Goal: Find specific page/section: Find specific page/section

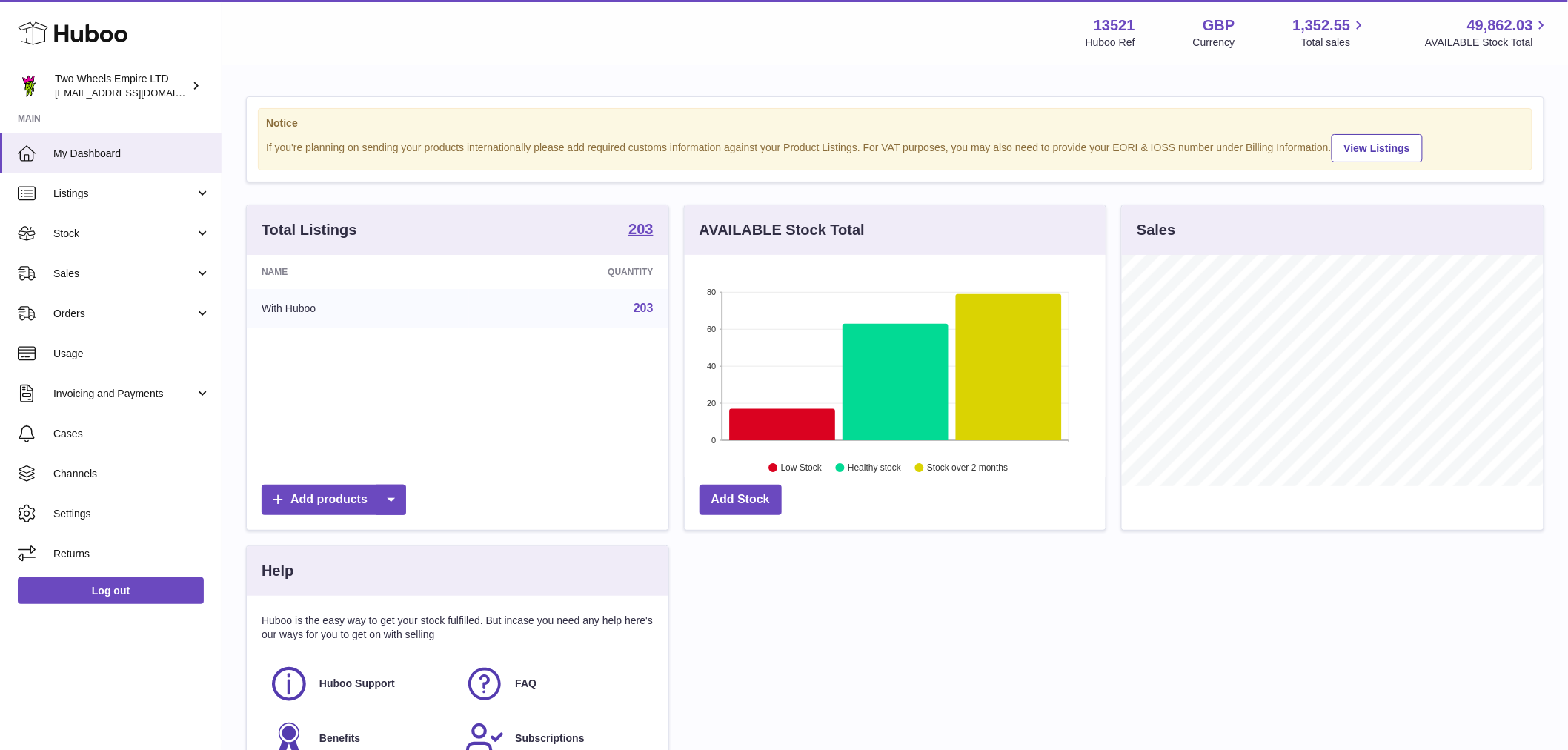
scroll to position [231, 421]
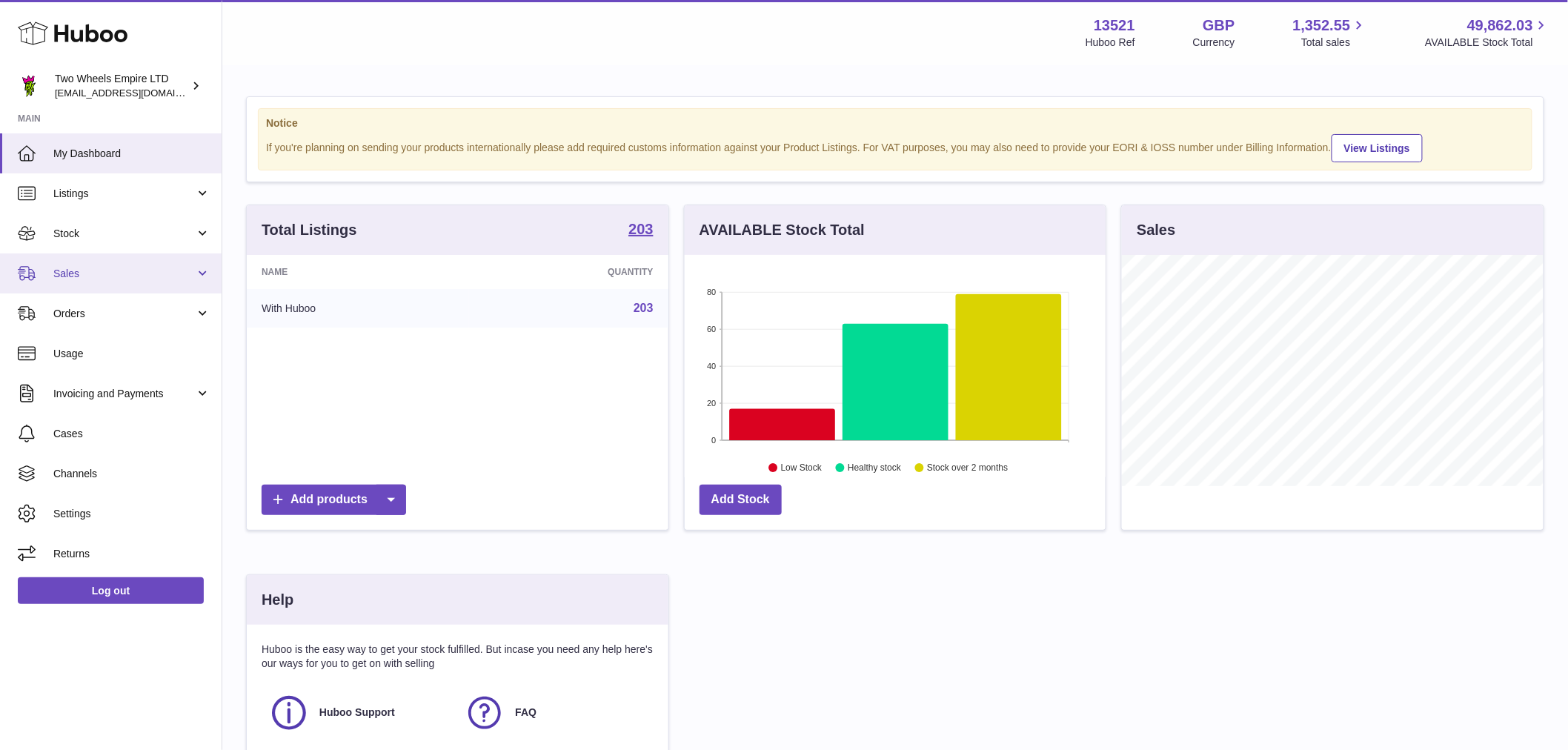
click at [120, 276] on span "Sales" at bounding box center [124, 273] width 142 height 14
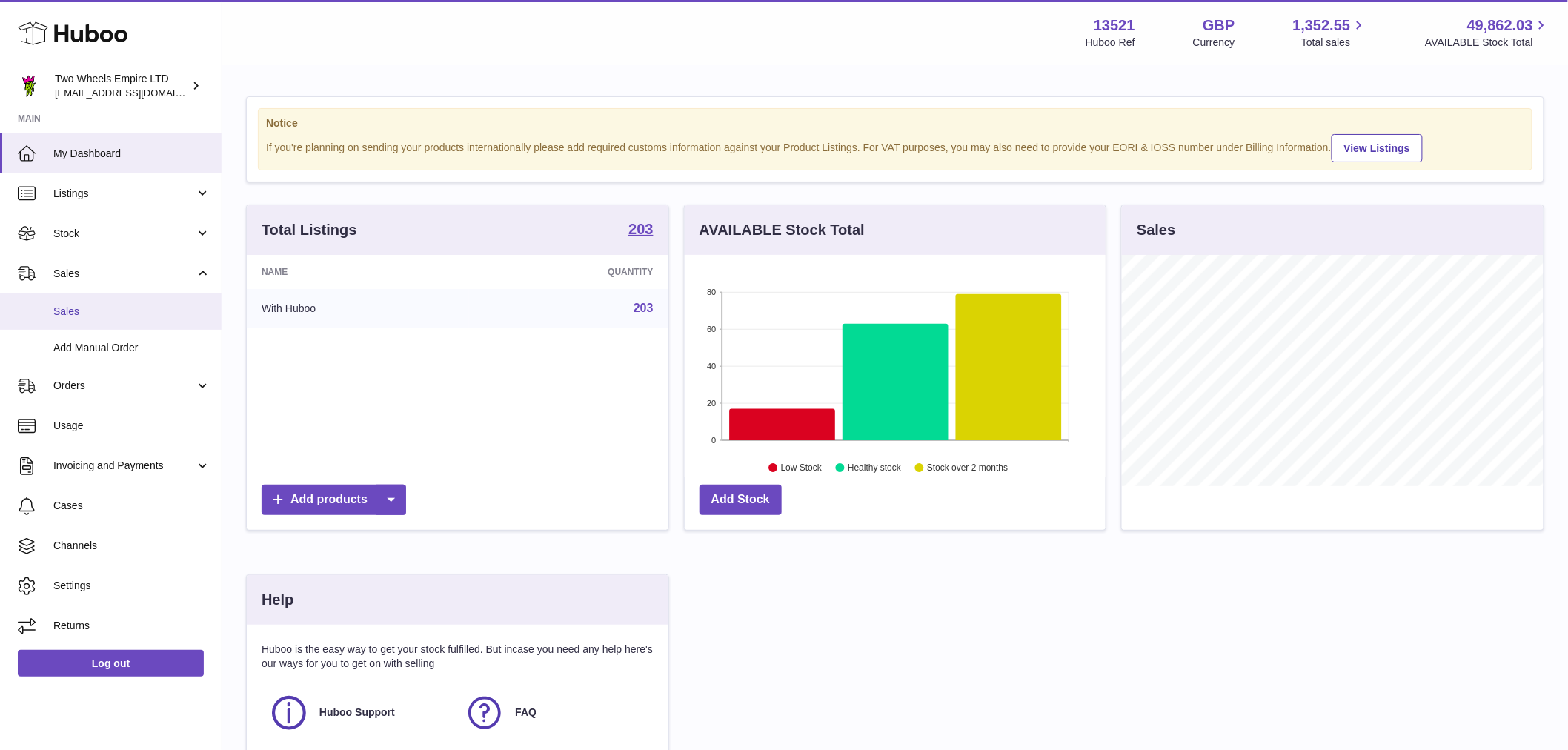
click at [157, 307] on span "Sales" at bounding box center [132, 312] width 157 height 14
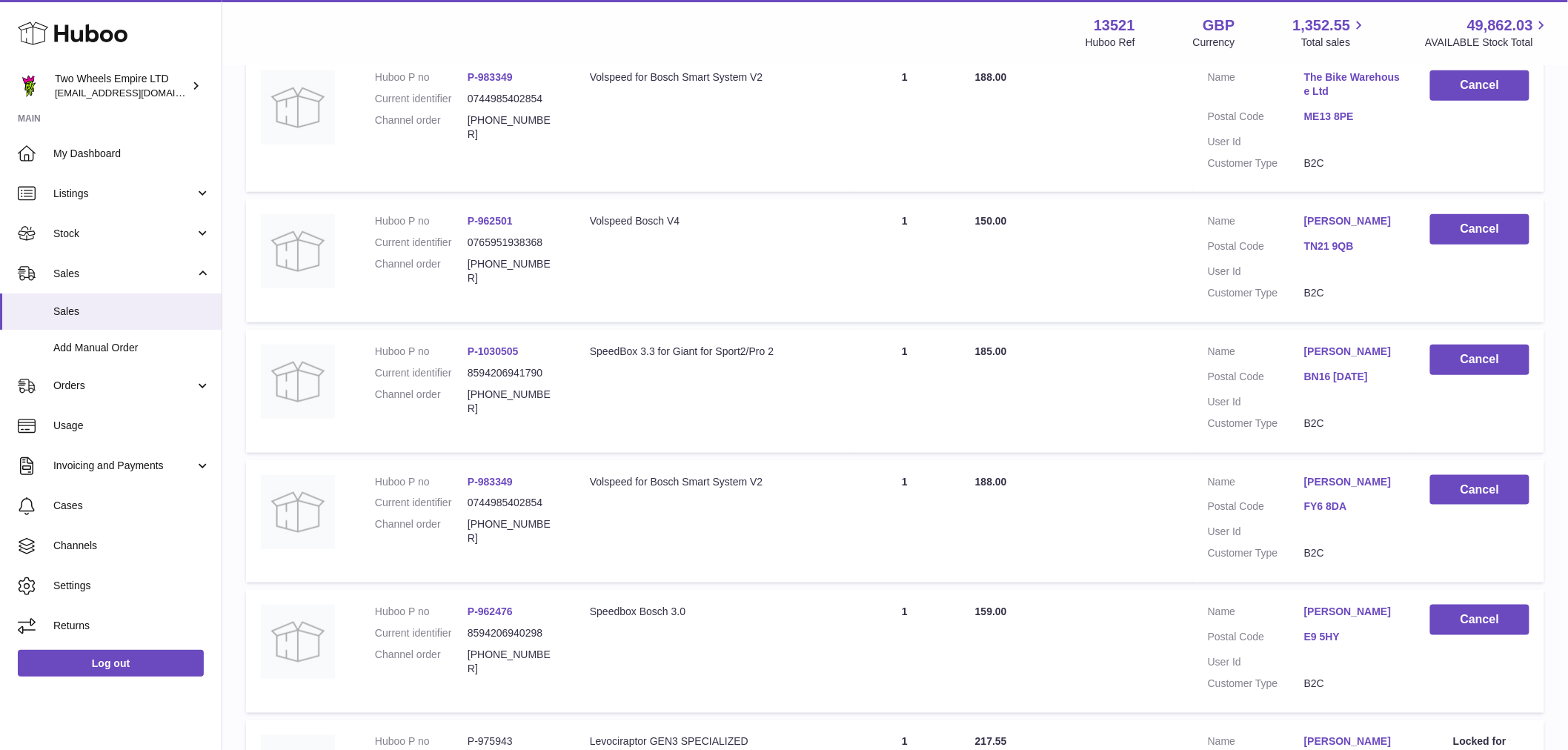
scroll to position [247, 0]
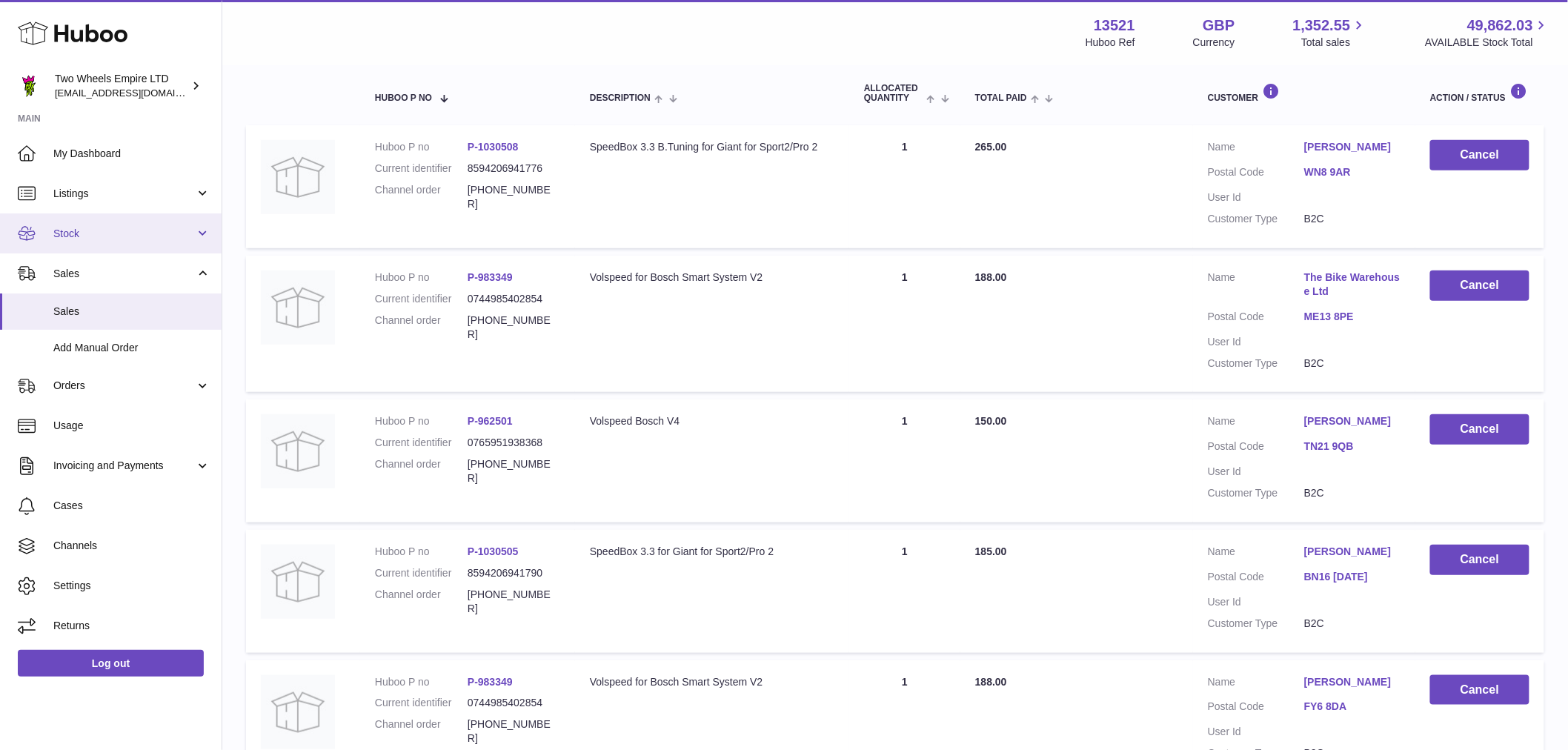
click at [84, 220] on link "Stock" at bounding box center [111, 233] width 221 height 40
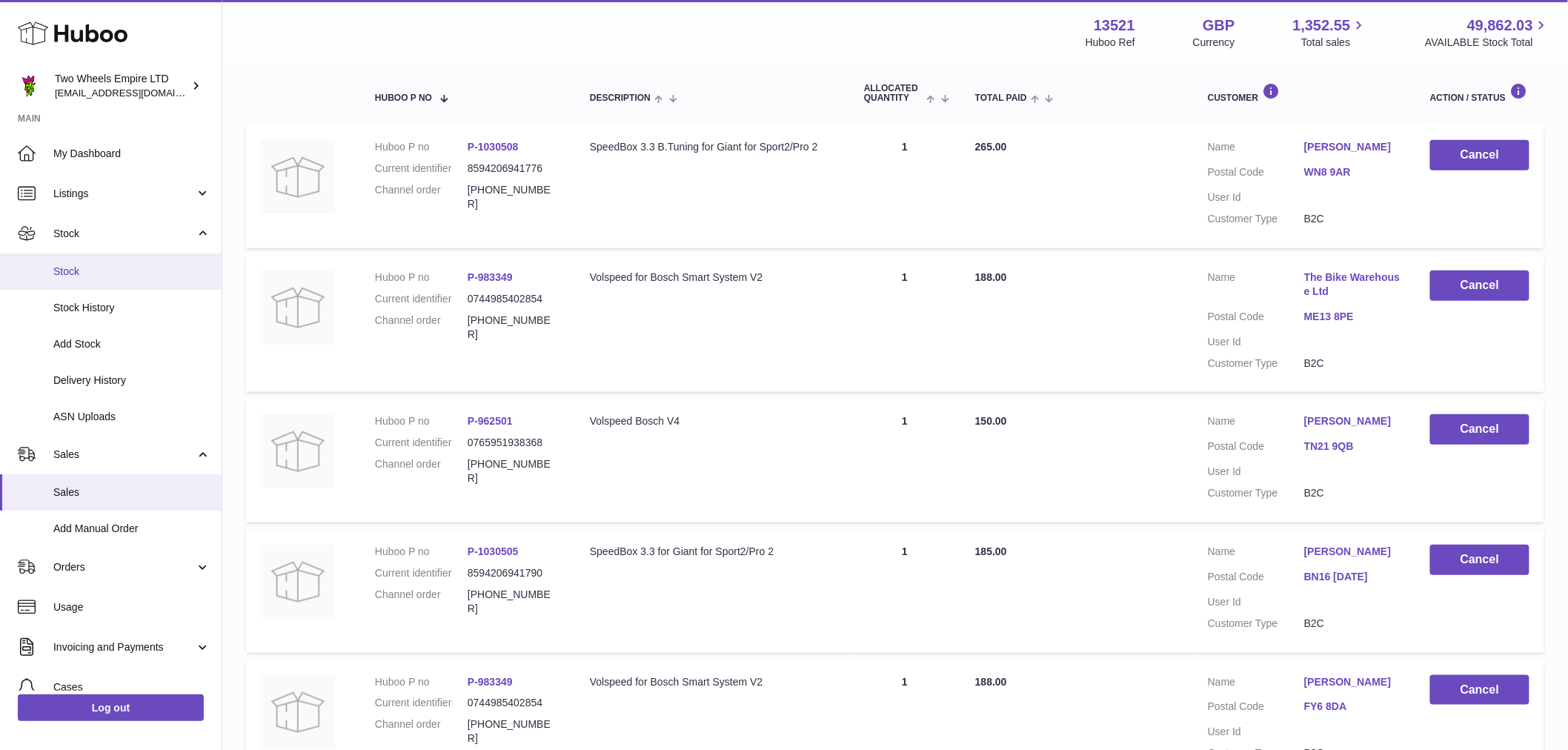
click at [86, 265] on span "Stock" at bounding box center [132, 272] width 157 height 14
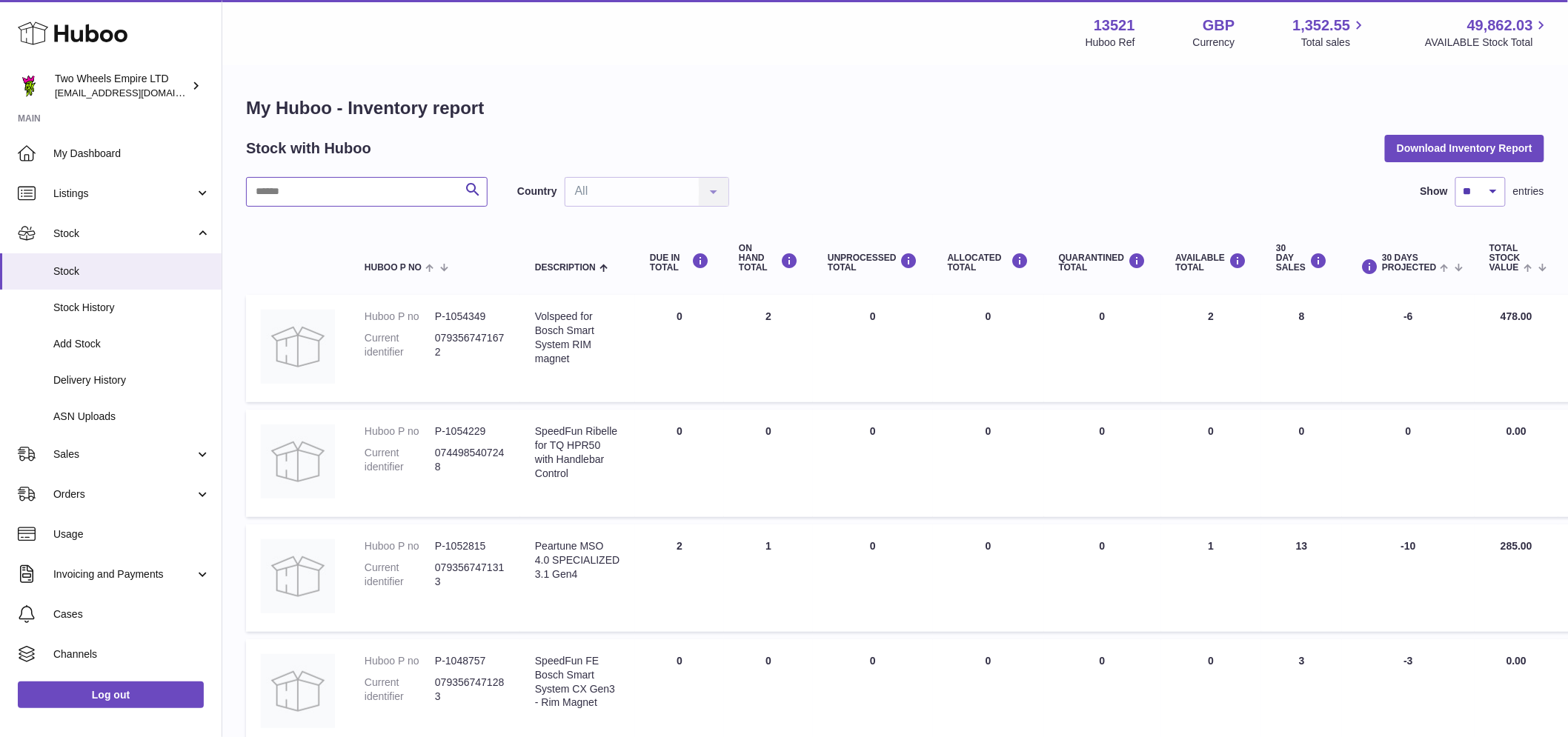
click at [398, 205] on input "text" at bounding box center [367, 192] width 241 height 30
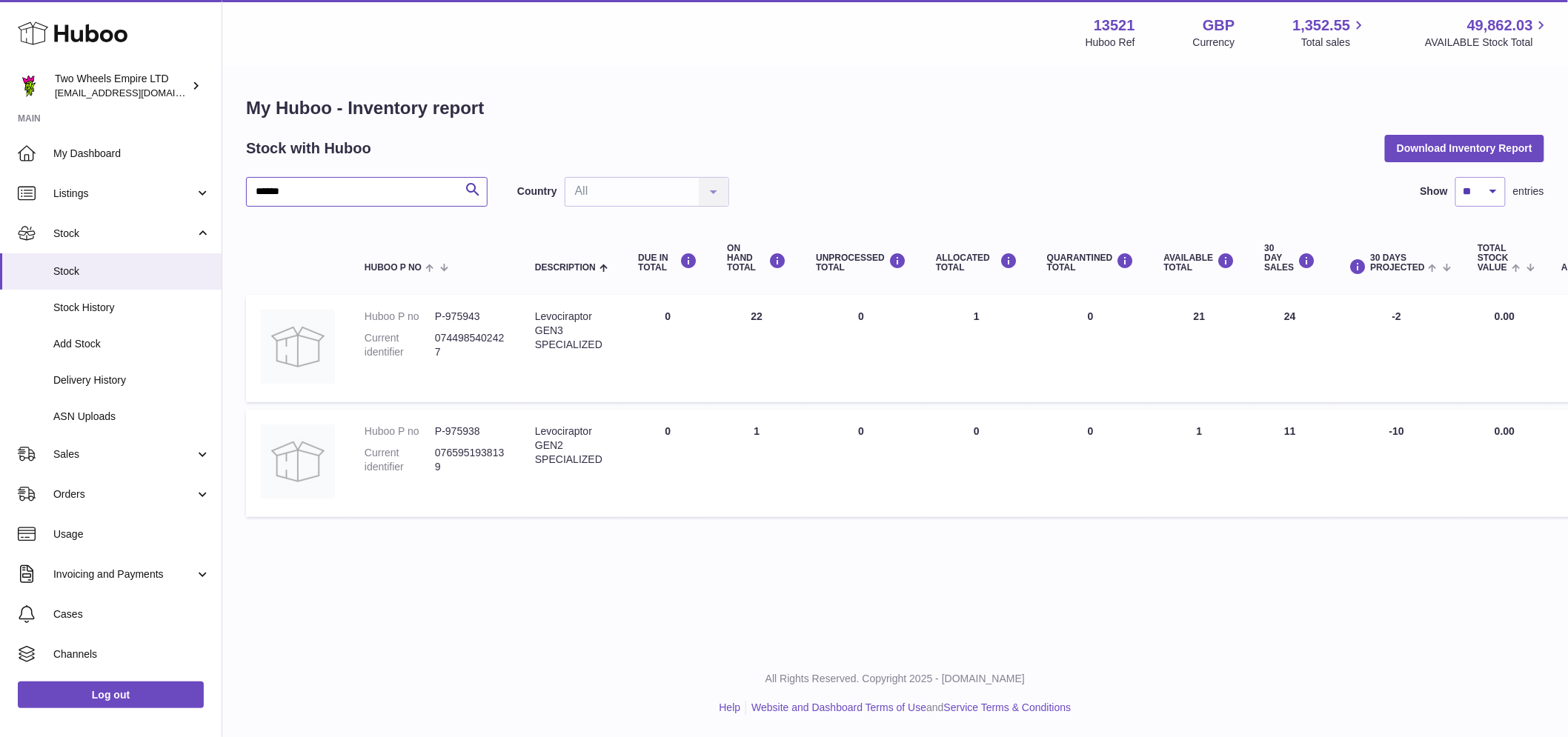
type input "******"
